Goal: Navigation & Orientation: Find specific page/section

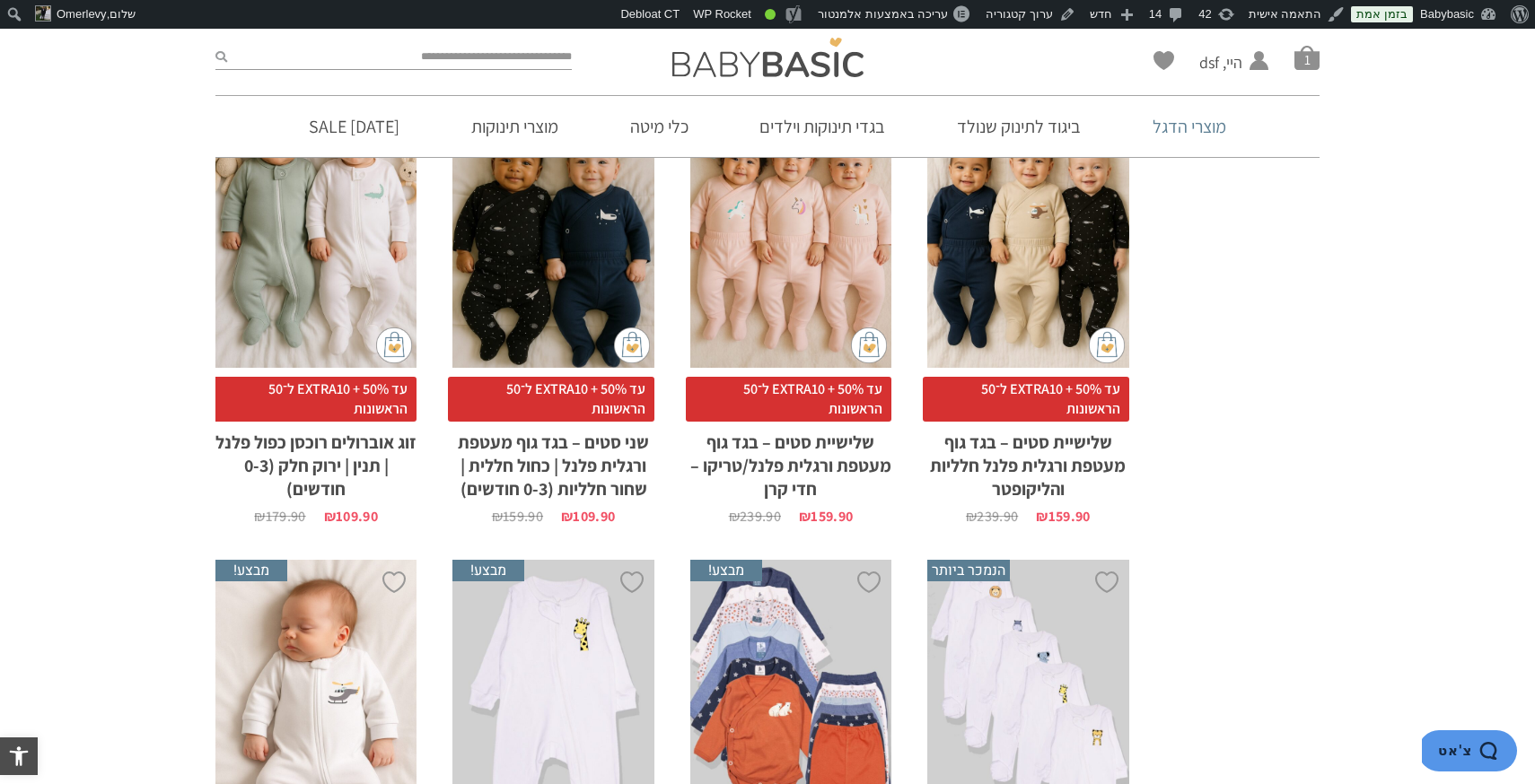
click at [1193, 120] on link "מוצרי הדגל" at bounding box center [1189, 126] width 128 height 61
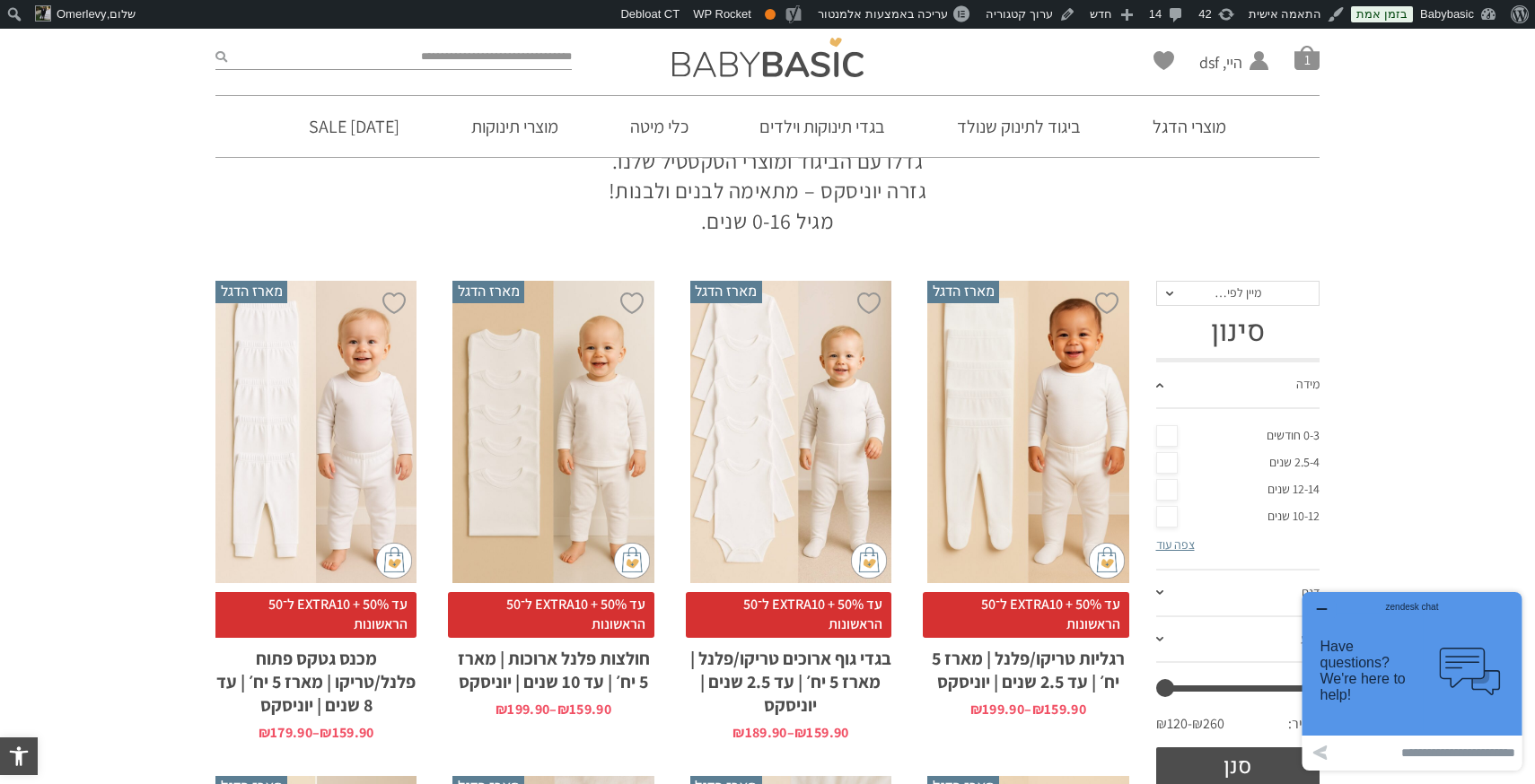
scroll to position [184, 0]
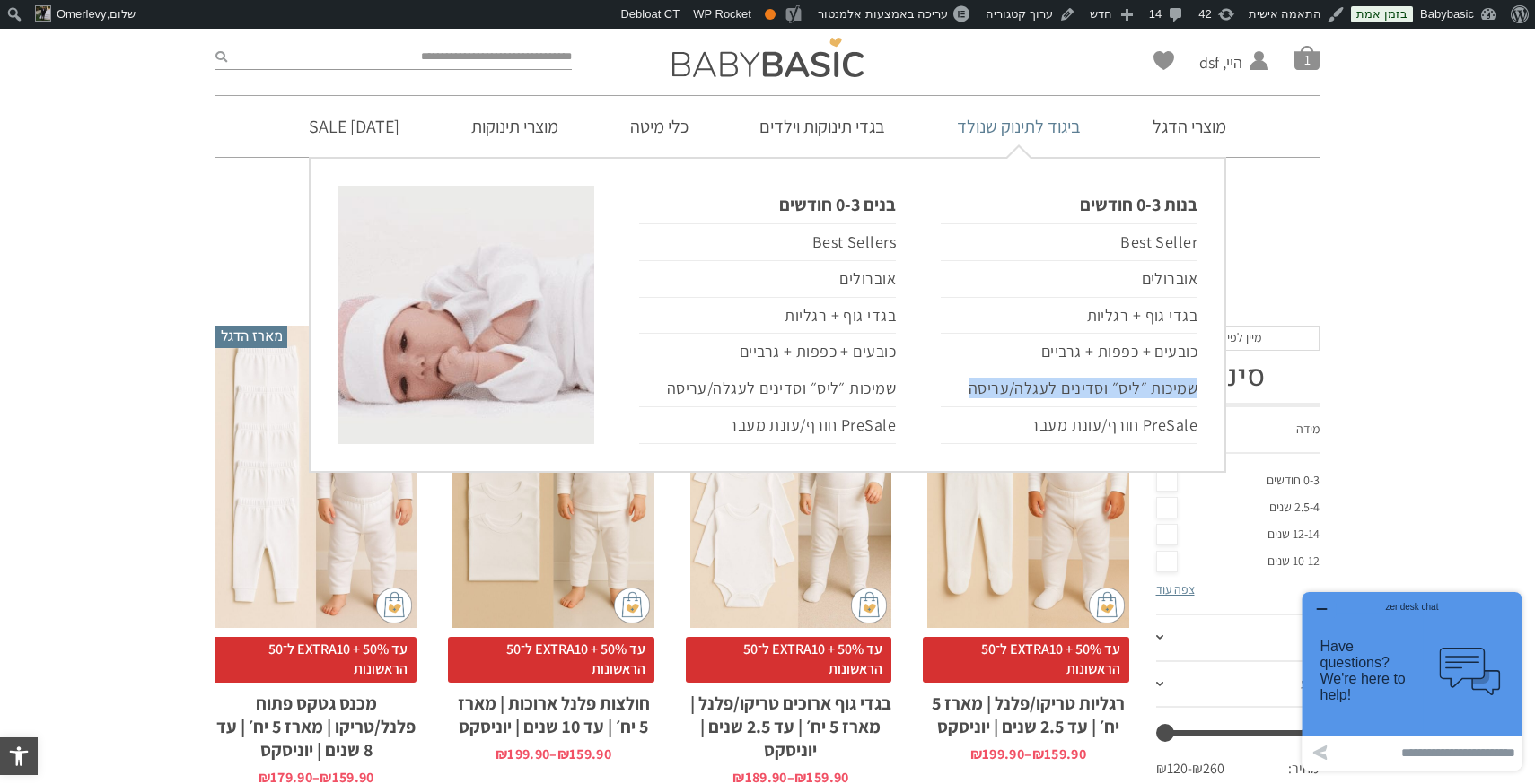
click at [1017, 135] on link "ביגוד לתינוק שנולד" at bounding box center [1019, 126] width 178 height 61
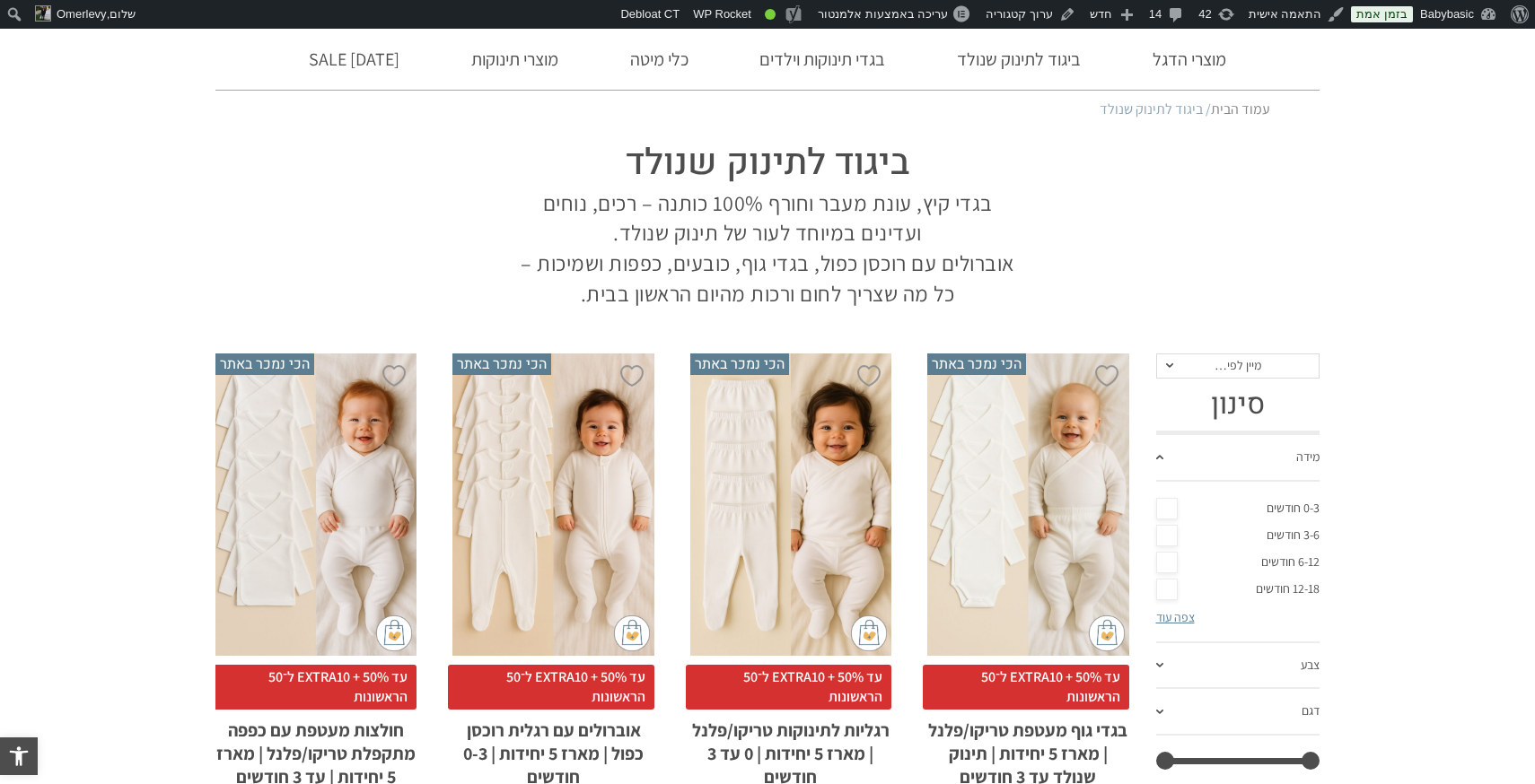
scroll to position [95, 0]
click at [1037, 10] on link "ערוך קטגוריה" at bounding box center [1031, 14] width 104 height 28
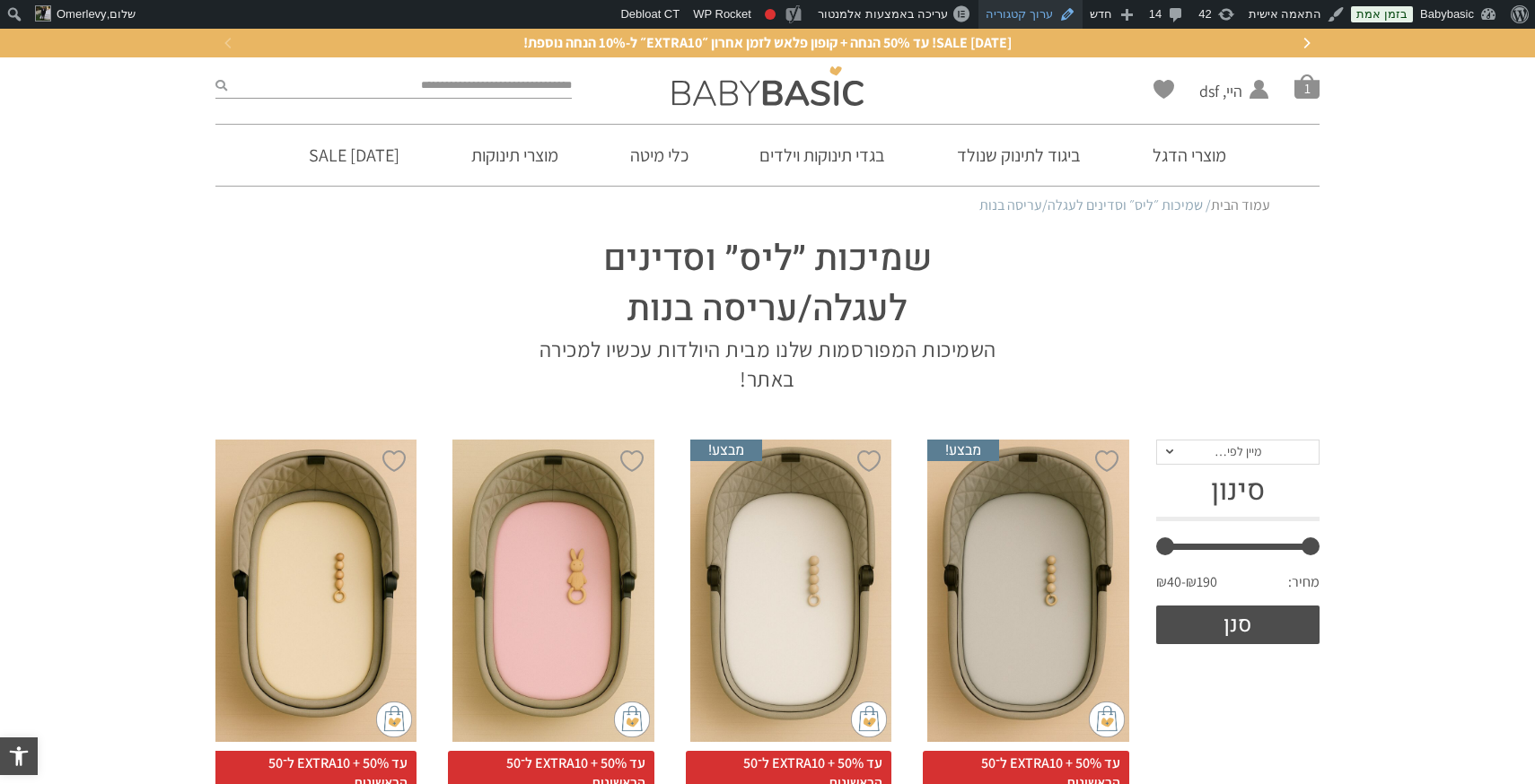
click at [1029, 9] on link "ערוך קטגוריה" at bounding box center [1031, 14] width 104 height 28
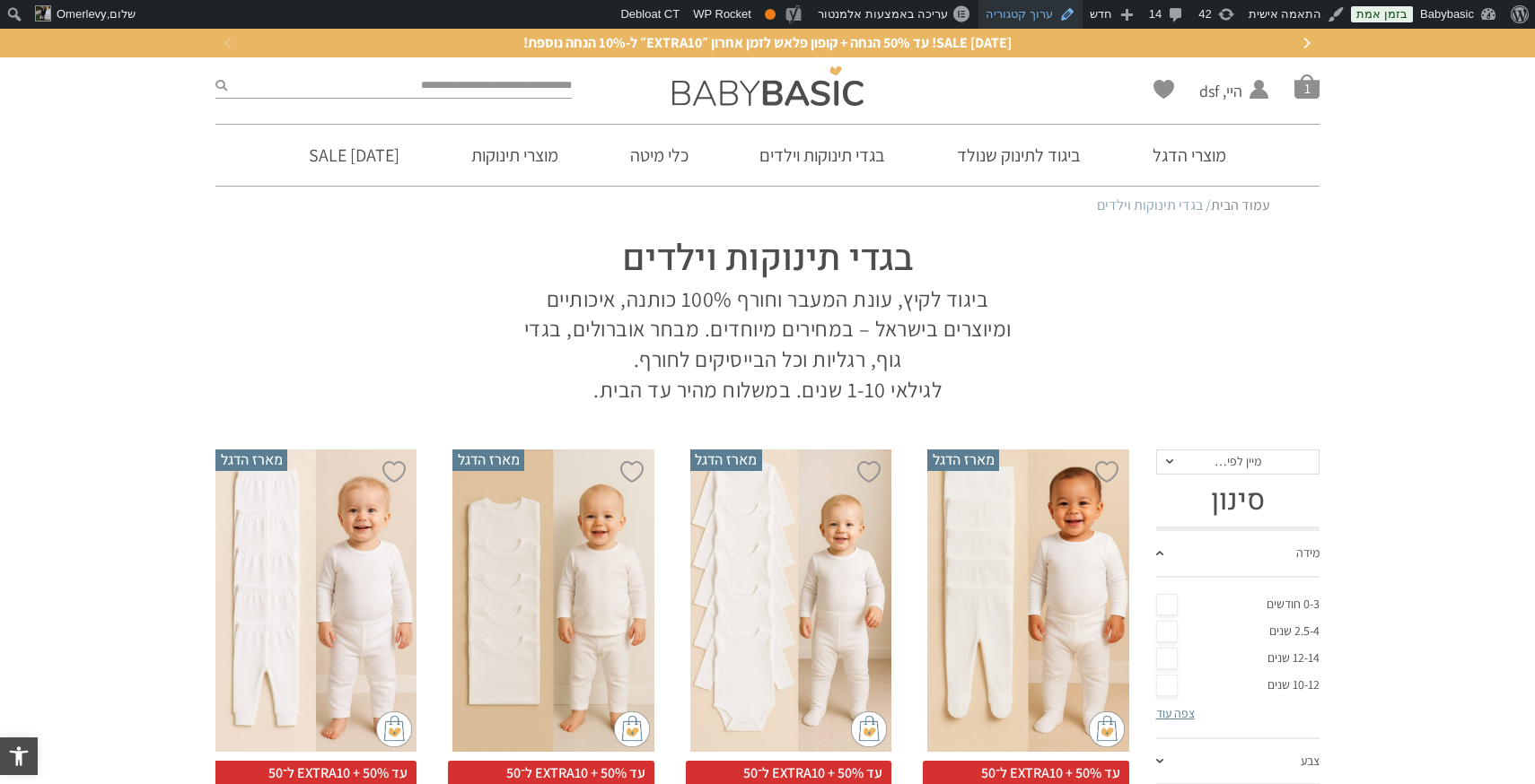
click at [1027, 10] on link "ערוך קטגוריה" at bounding box center [1031, 14] width 104 height 28
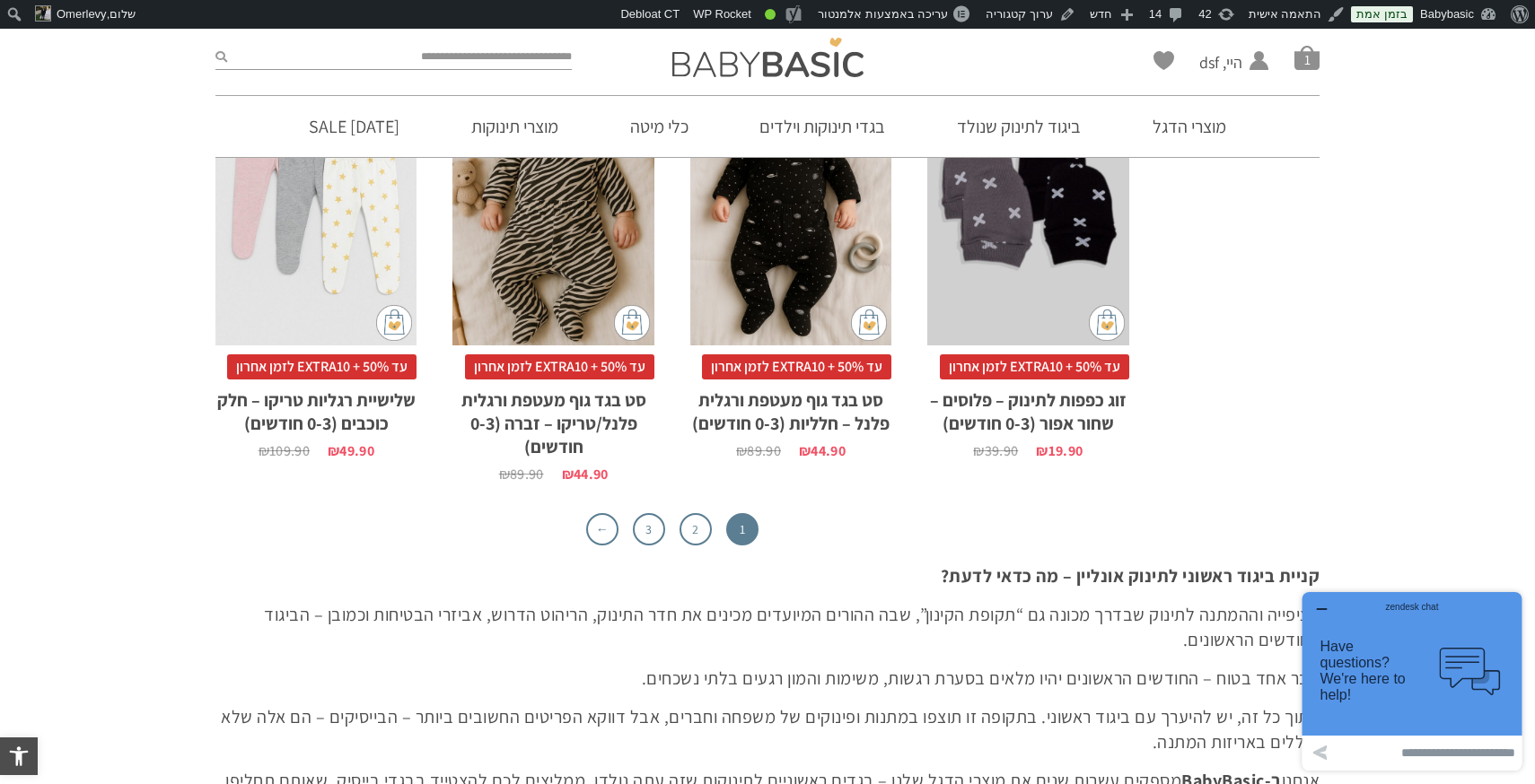
scroll to position [5742, 0]
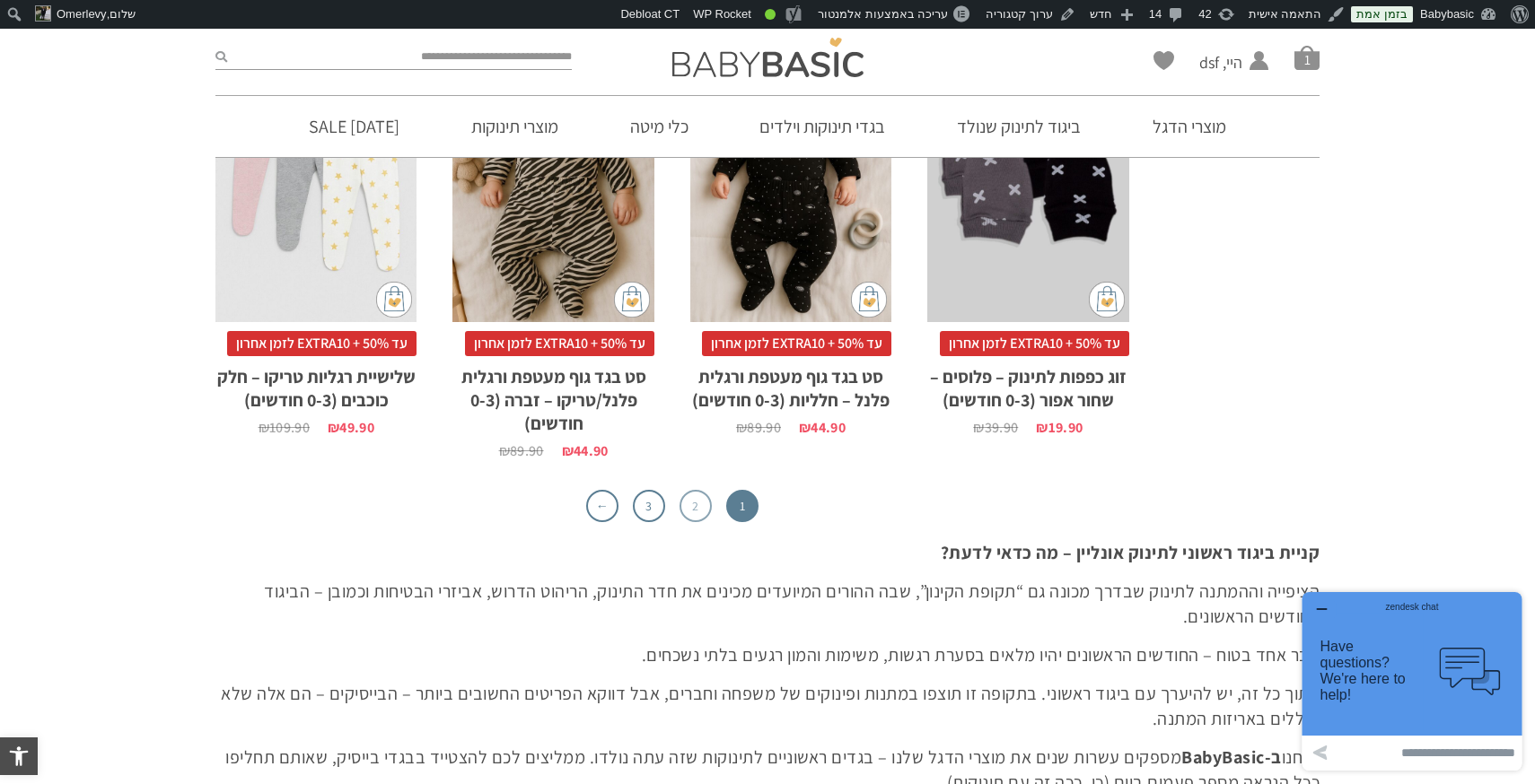
click at [705, 498] on link "2" at bounding box center [695, 505] width 32 height 32
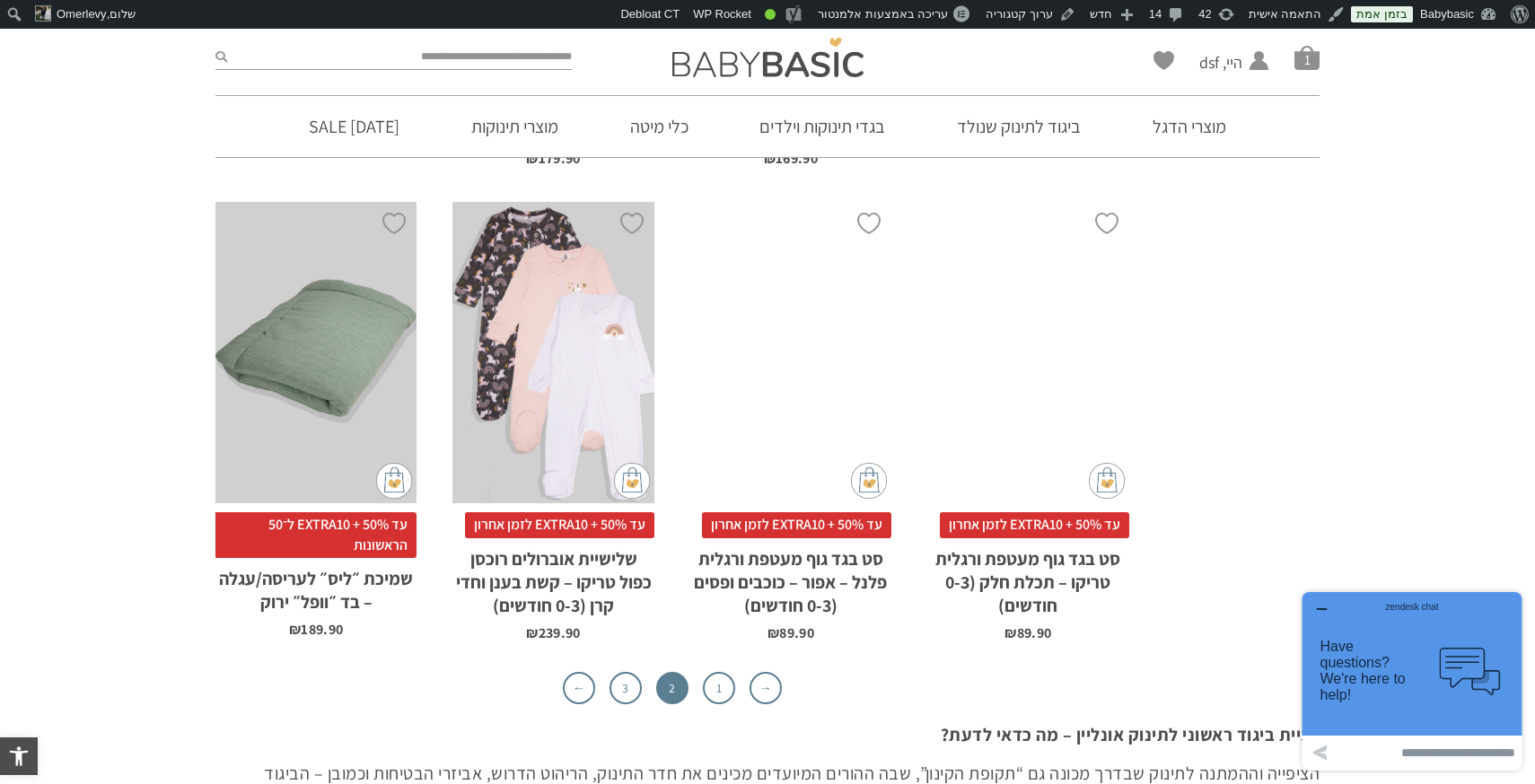
scroll to position [5559, 0]
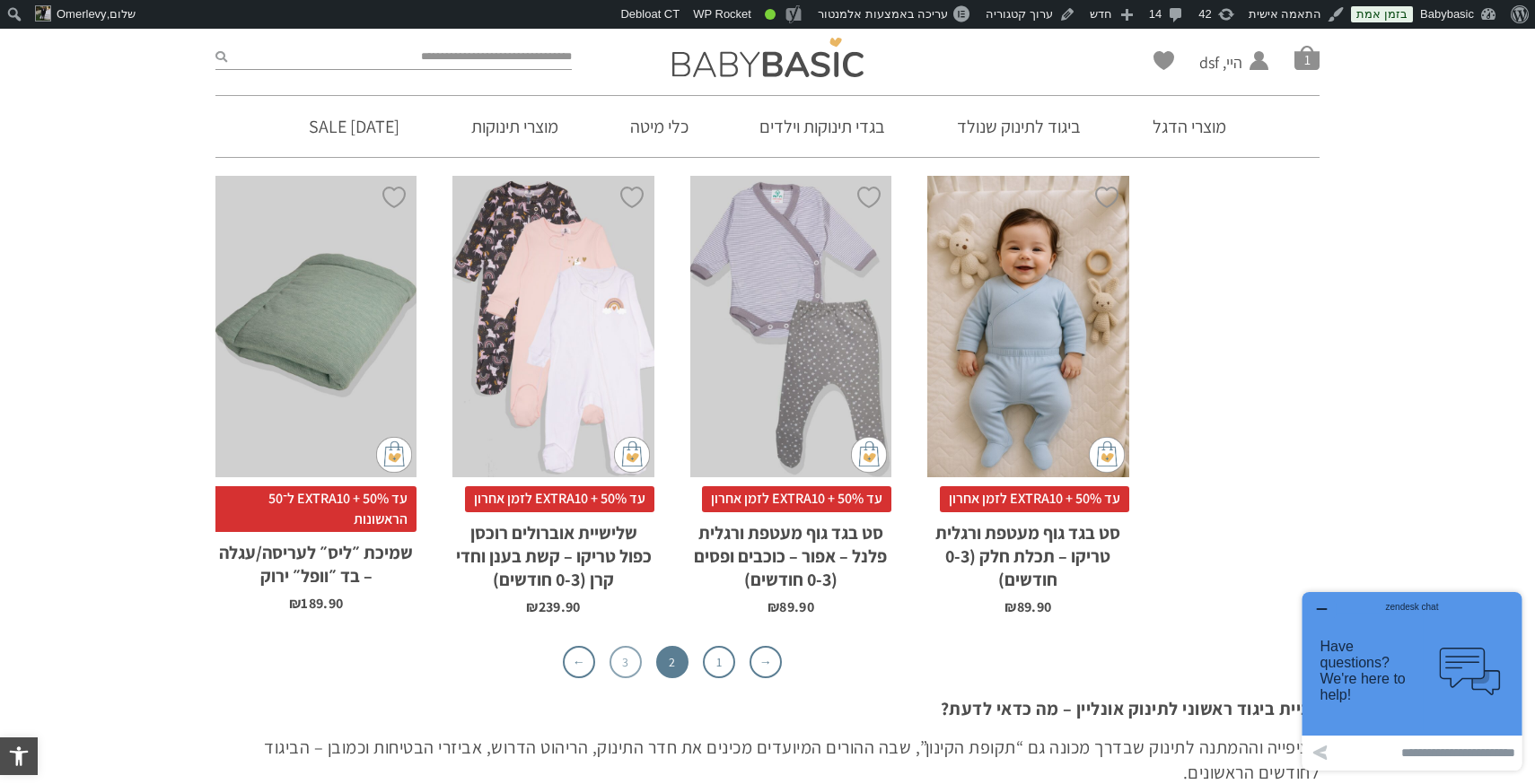
click at [615, 646] on link "3" at bounding box center [625, 662] width 32 height 32
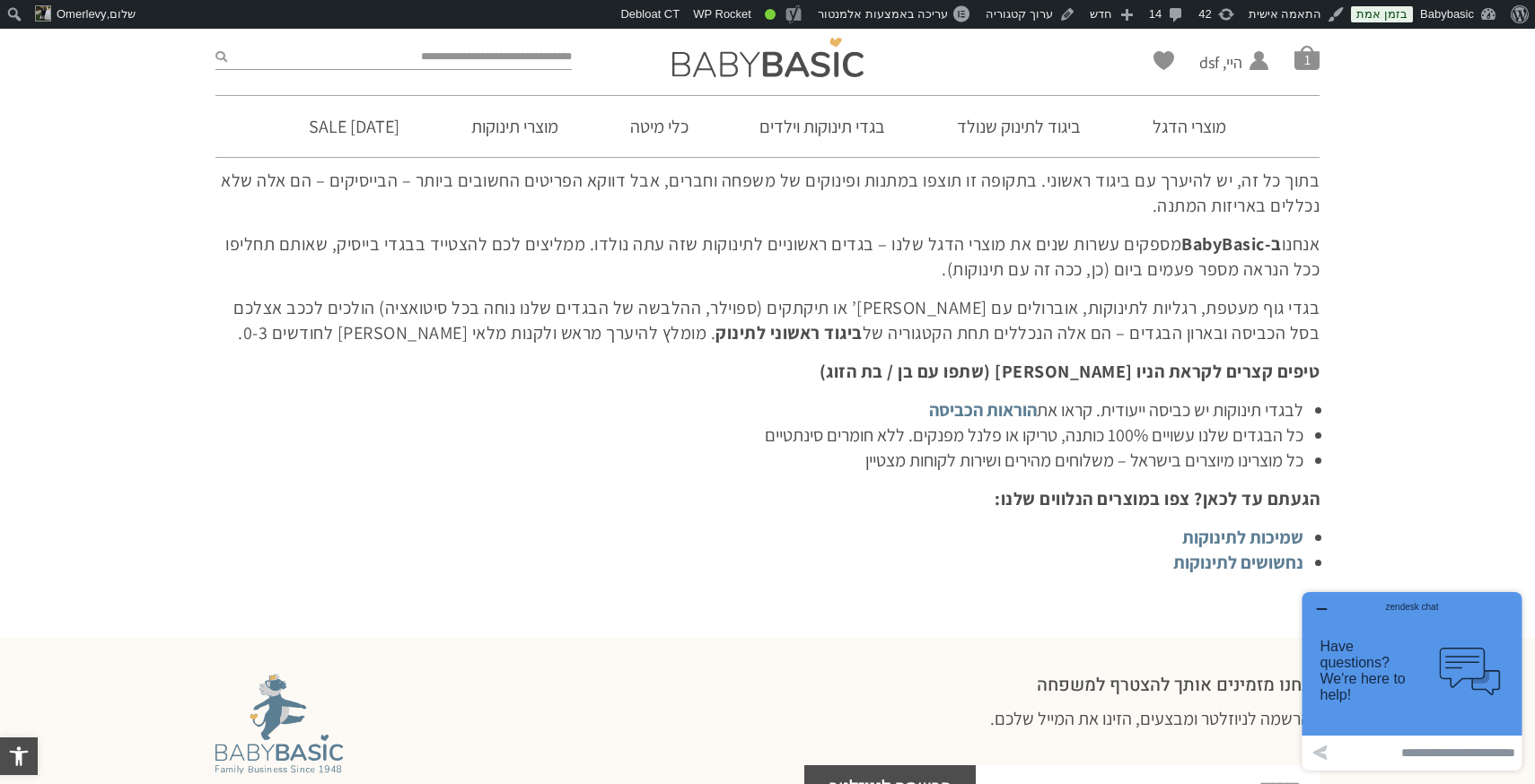
scroll to position [5592, 0]
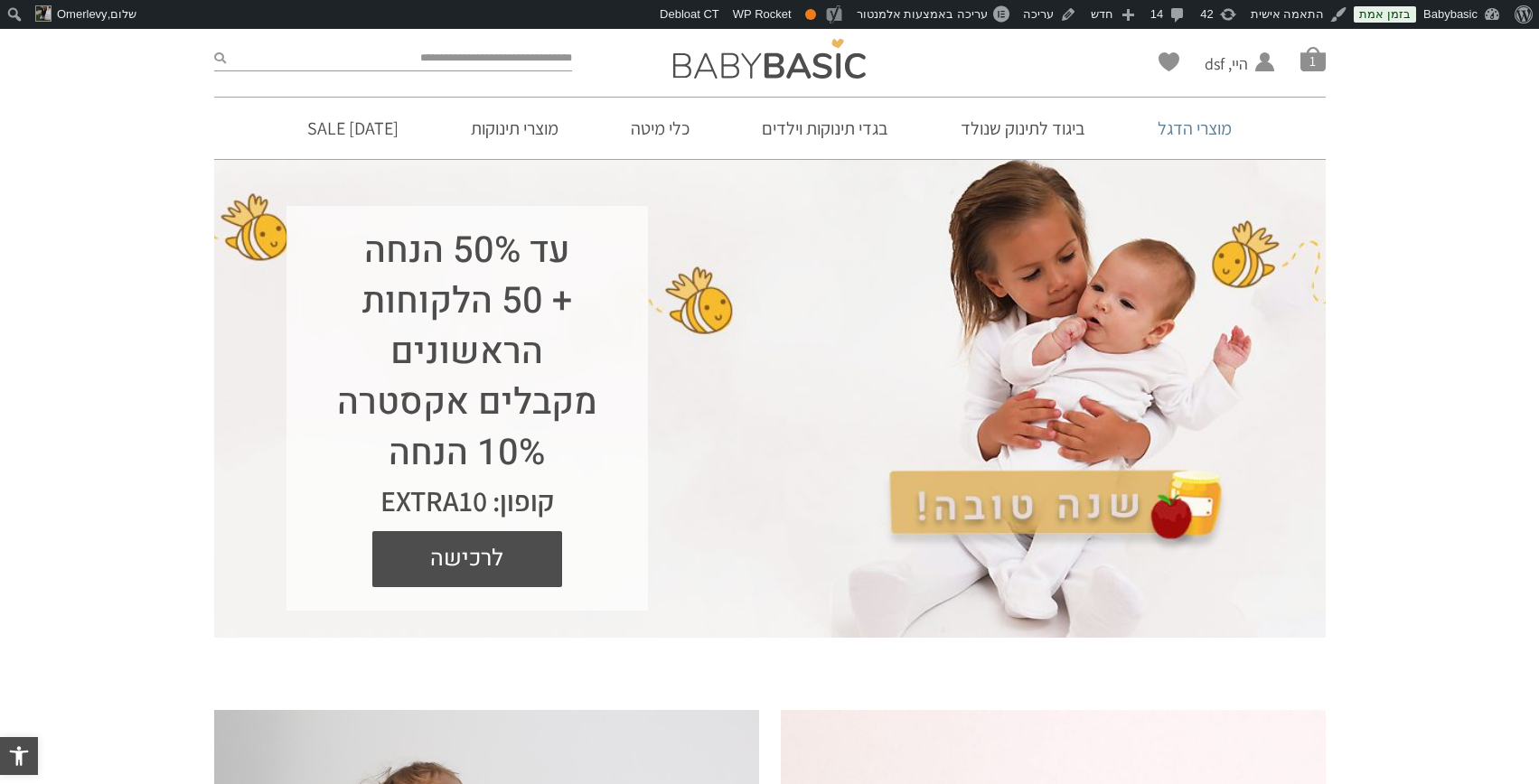
click at [1203, 127] on link "מוצרי הדגל" at bounding box center [1195, 128] width 129 height 62
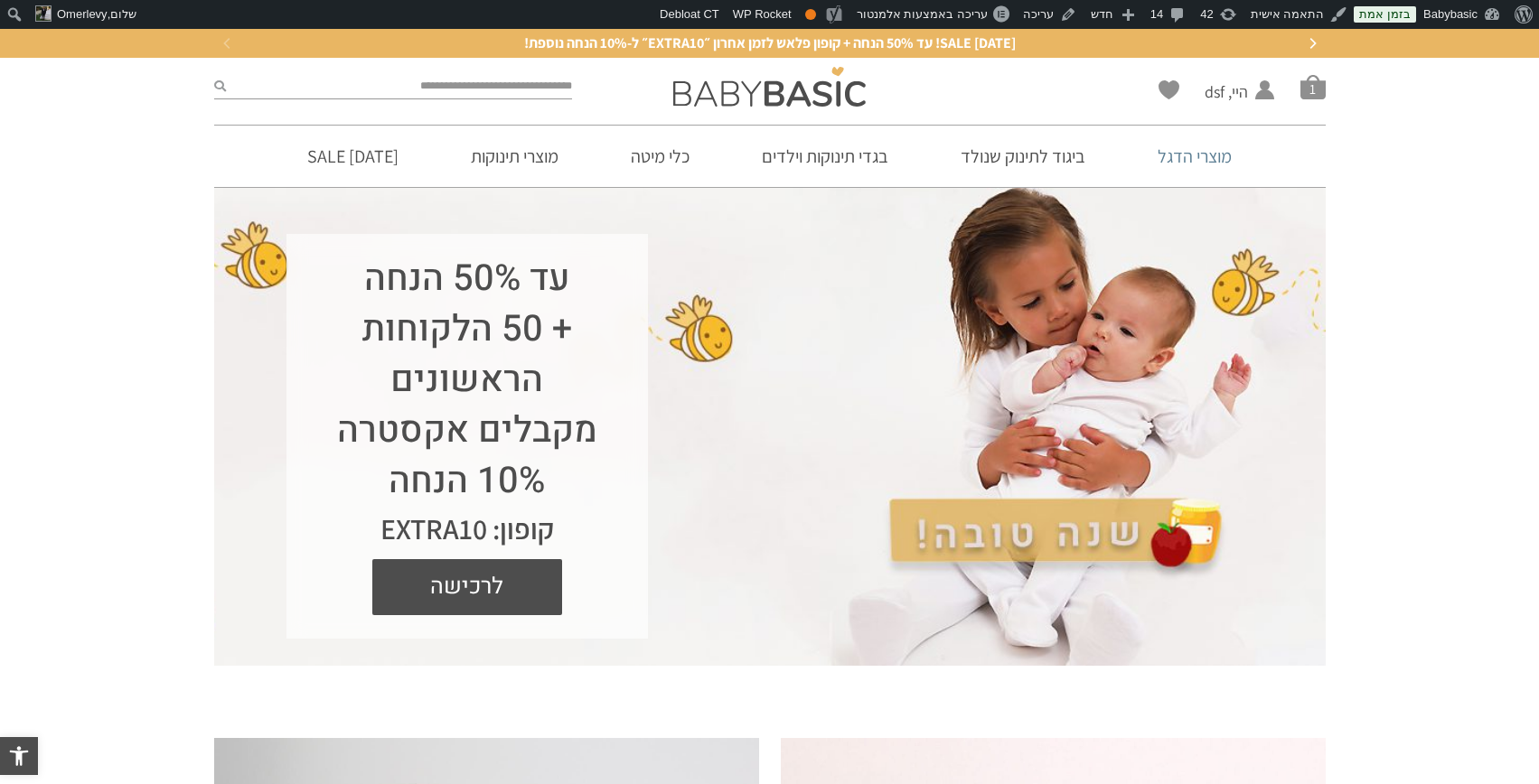
click at [1184, 175] on link "מוצרי הדגל" at bounding box center [1195, 156] width 129 height 62
click at [1180, 151] on link "מוצרי הדגל" at bounding box center [1195, 156] width 129 height 62
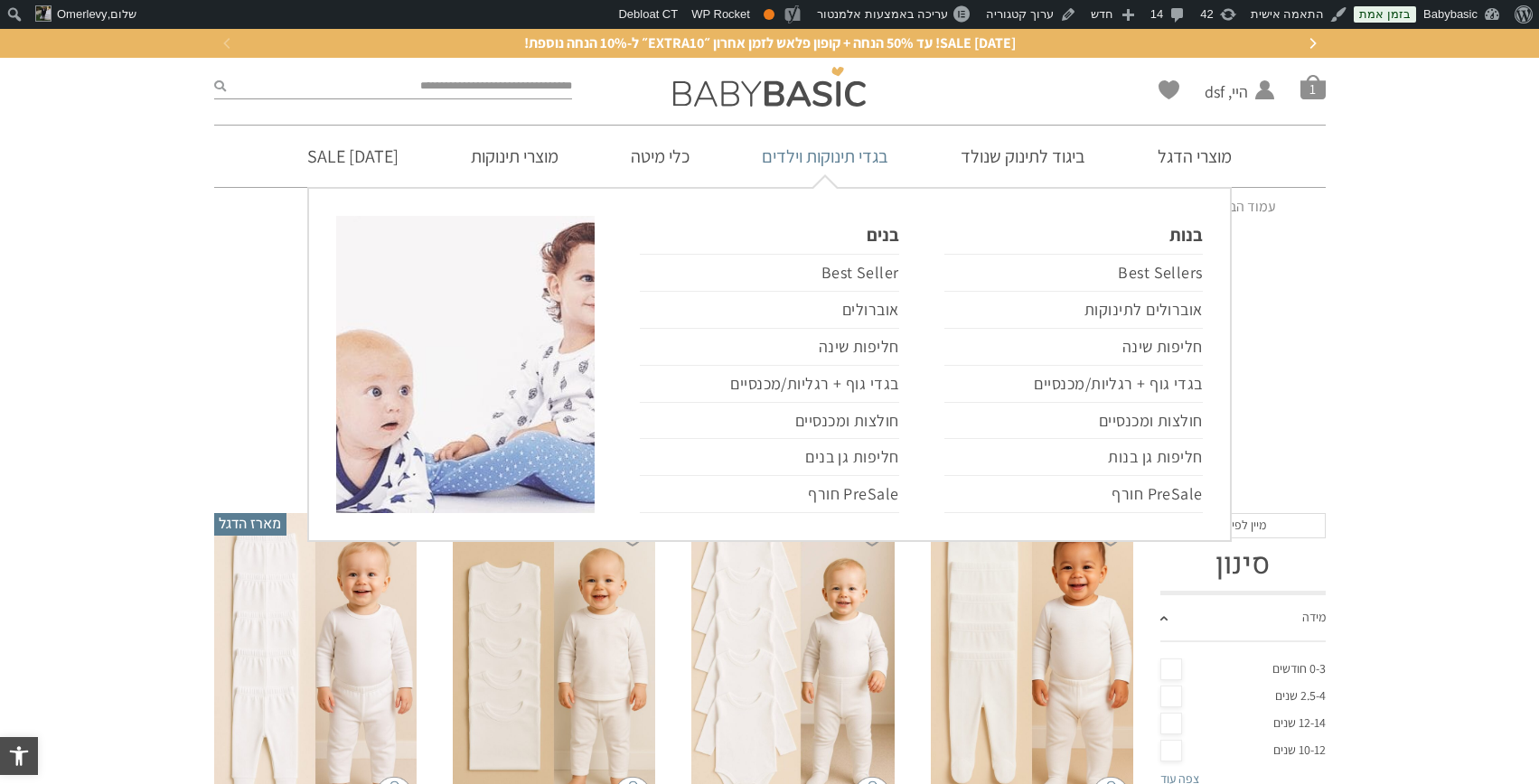
click at [859, 156] on link "בגדי תינוקות וילדים" at bounding box center [825, 156] width 181 height 62
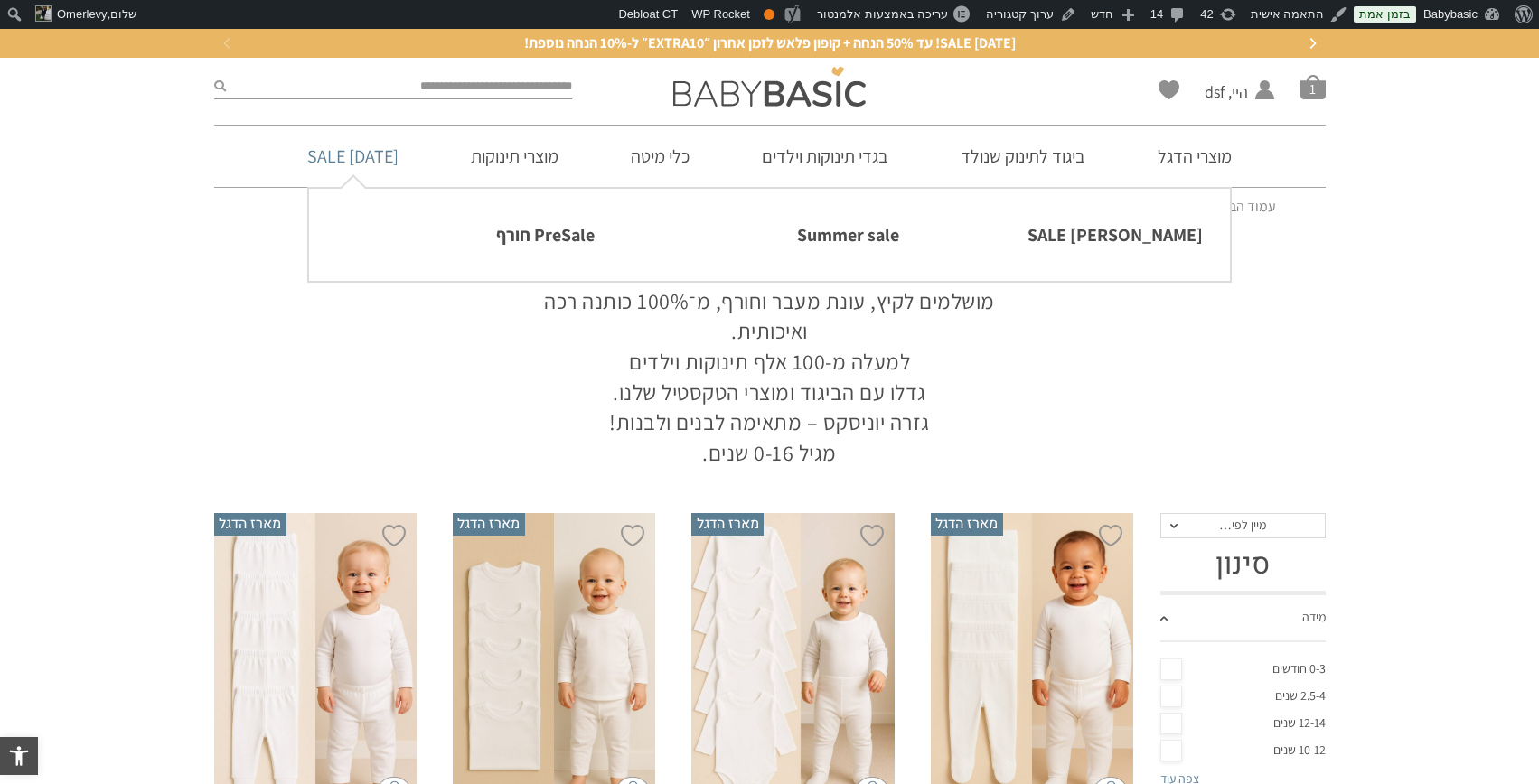
click at [367, 161] on link "[DATE] SALE" at bounding box center [353, 156] width 145 height 62
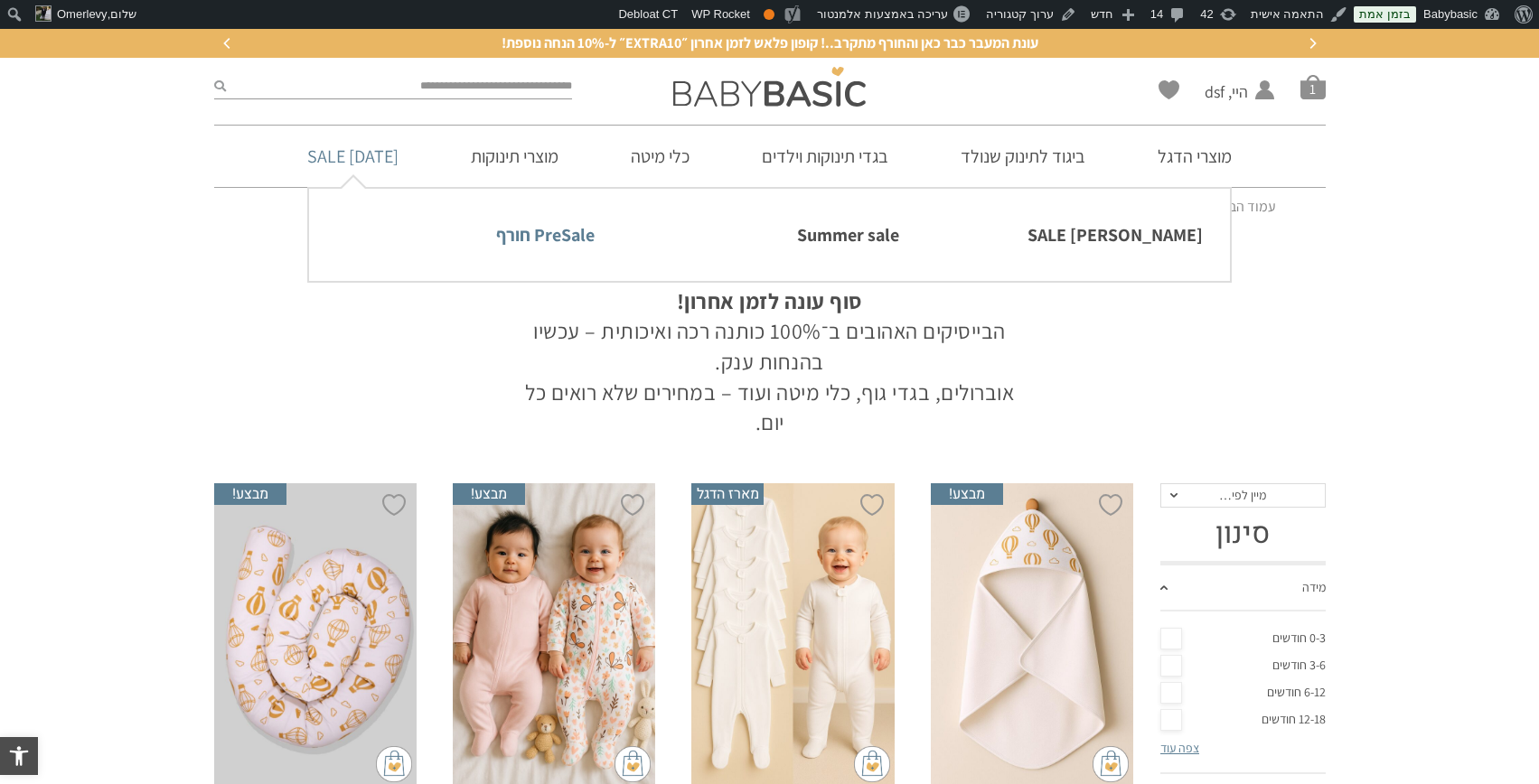
click at [574, 236] on link "PreSale חורף" at bounding box center [465, 234] width 258 height 38
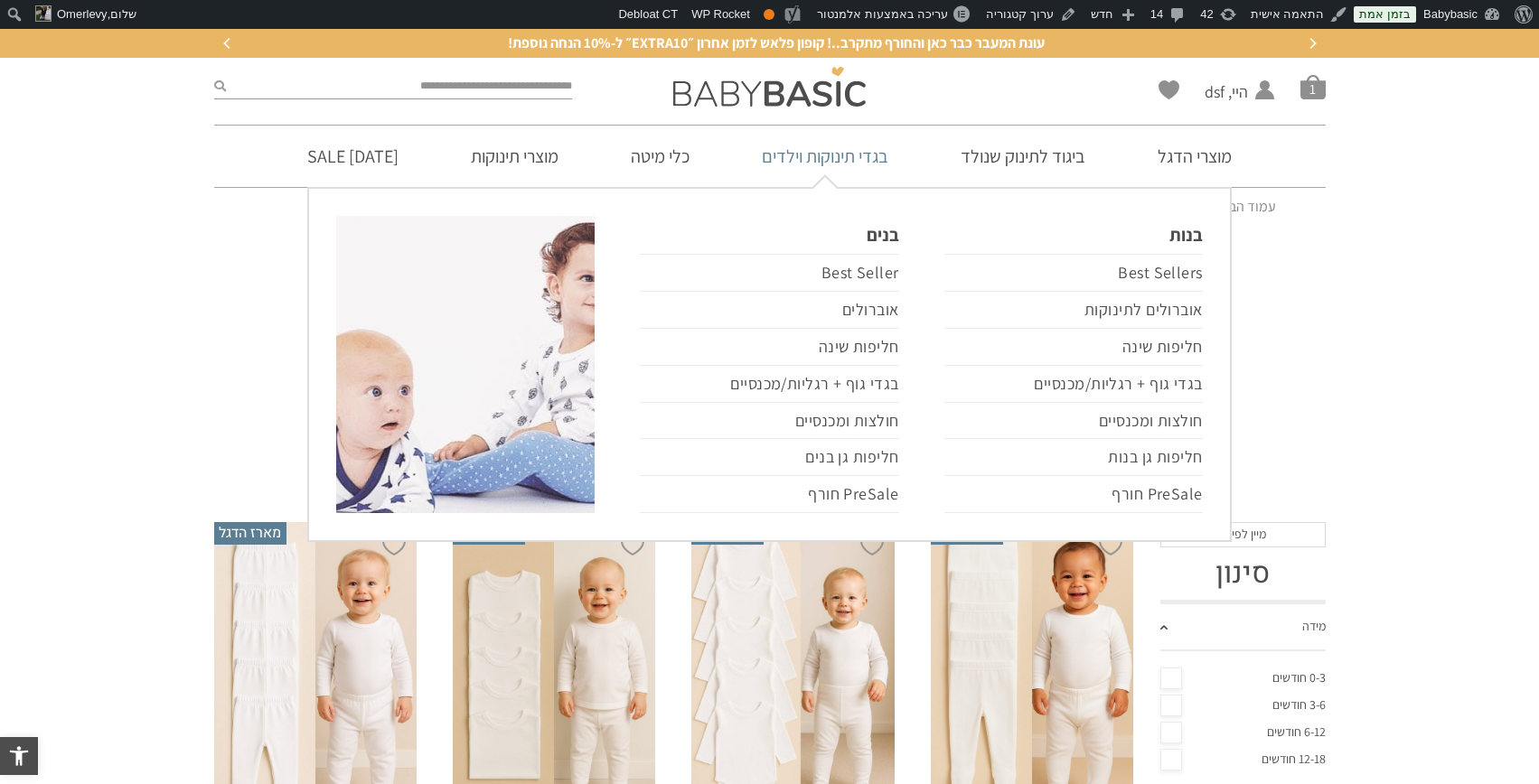
click at [844, 150] on link "בגדי תינוקות וילדים" at bounding box center [825, 156] width 181 height 62
